Goal: Task Accomplishment & Management: Complete application form

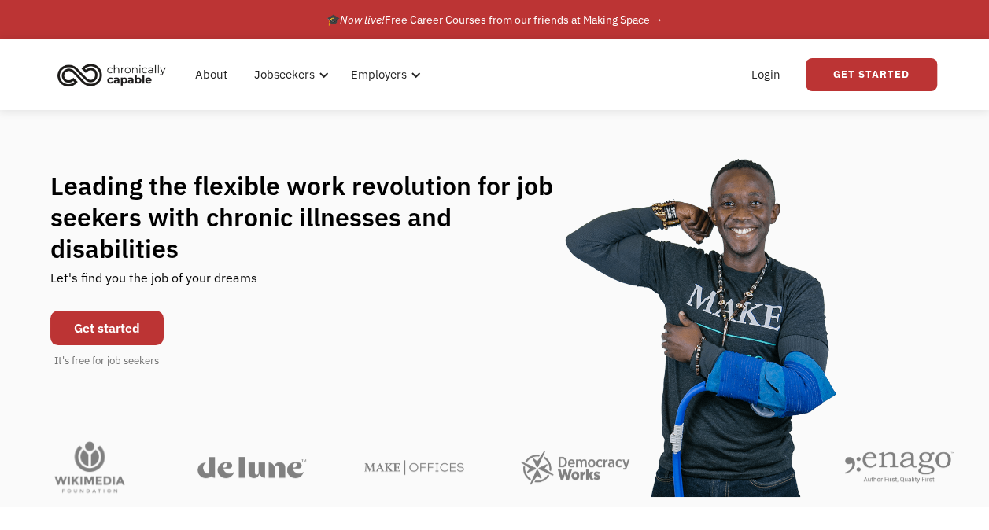
click at [98, 322] on link "Get started" at bounding box center [106, 328] width 113 height 35
click at [0, 0] on div "What role best describes you? I'm looking for work Join as a job seeker I'm loo…" at bounding box center [0, 0] width 0 height 0
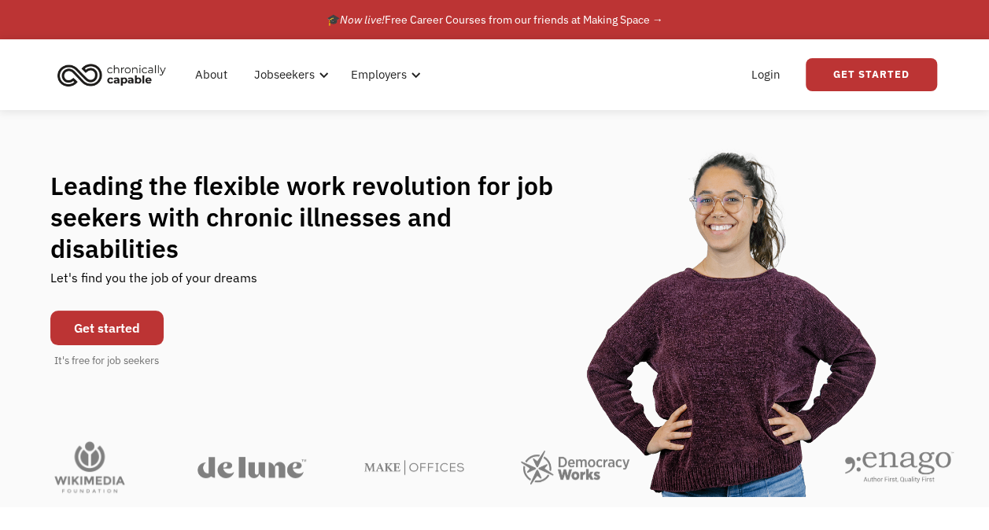
drag, startPoint x: 98, startPoint y: 322, endPoint x: 79, endPoint y: 313, distance: 21.5
click at [79, 313] on link "Get started" at bounding box center [106, 328] width 113 height 35
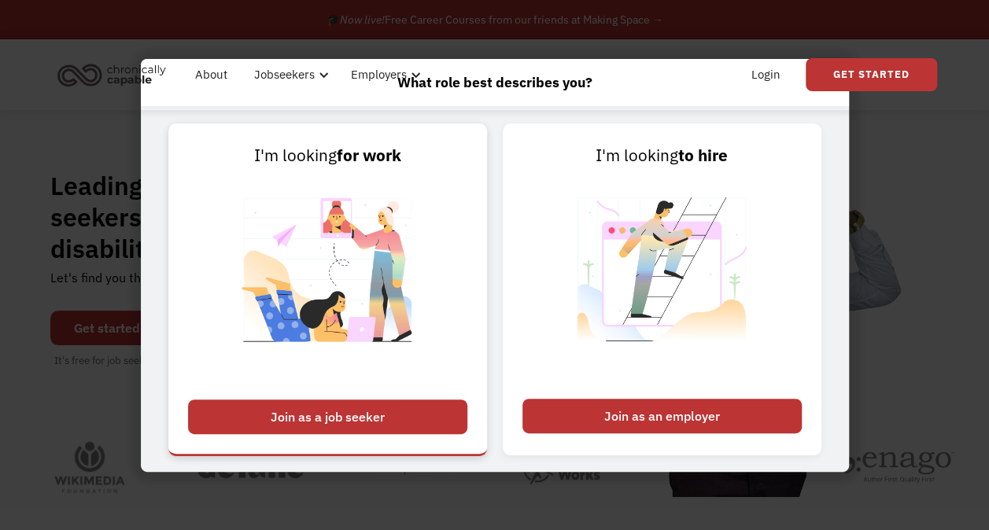
click at [381, 416] on div "Join as a job seeker" at bounding box center [327, 417] width 279 height 35
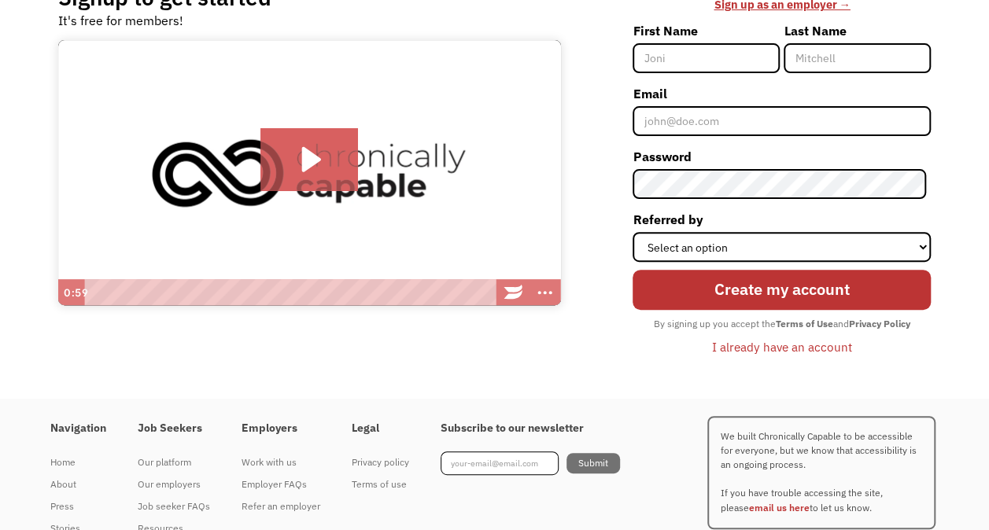
scroll to position [208, 0]
